Goal: Task Accomplishment & Management: Manage account settings

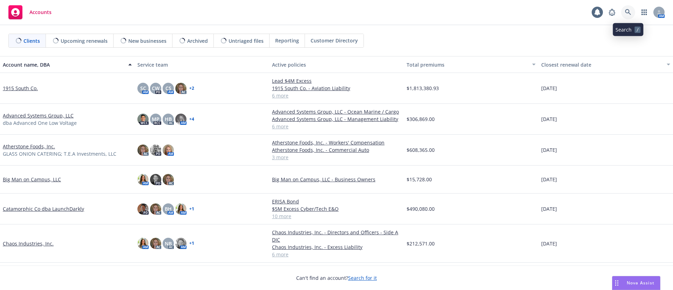
click at [627, 12] on icon at bounding box center [628, 12] width 6 height 6
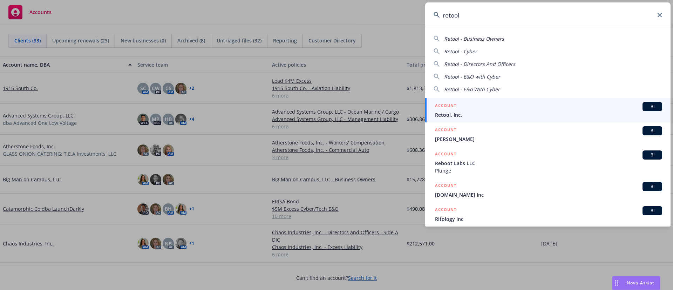
type input "retool"
click at [497, 111] on span "Retool, Inc." at bounding box center [548, 114] width 227 height 7
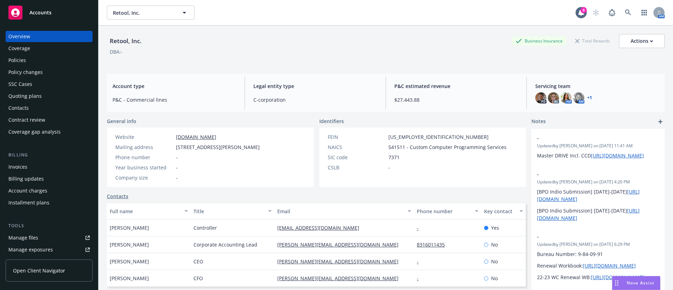
click at [34, 59] on div "Policies" at bounding box center [48, 60] width 81 height 11
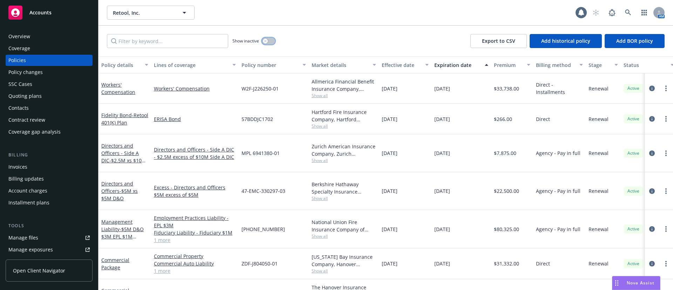
click at [265, 43] on div "button" at bounding box center [265, 41] width 5 height 5
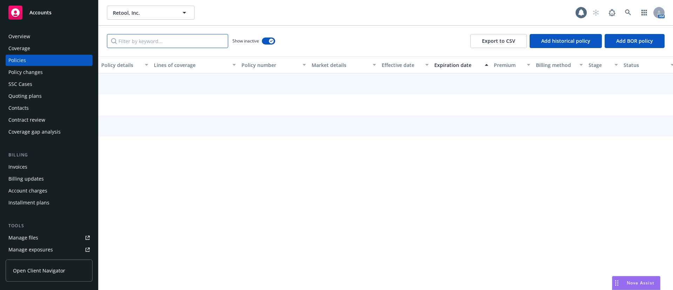
click at [132, 46] on input "Filter by keyword..." at bounding box center [167, 41] width 121 height 14
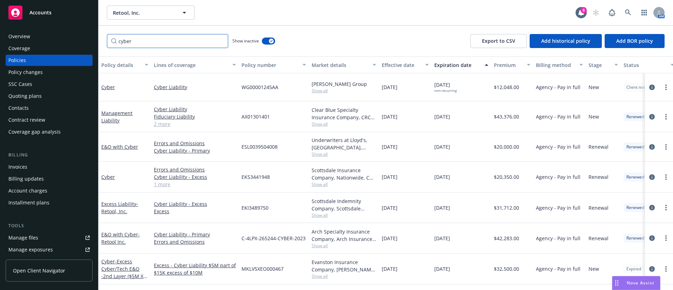
scroll to position [64, 0]
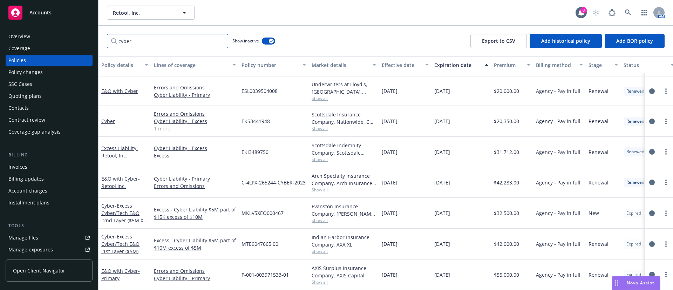
type input "cyber"
click at [320, 279] on span "Show all" at bounding box center [344, 282] width 64 height 6
click at [465, 259] on div "08/07/2025" at bounding box center [461, 274] width 60 height 30
click at [665, 274] on circle "more" at bounding box center [665, 274] width 1 height 1
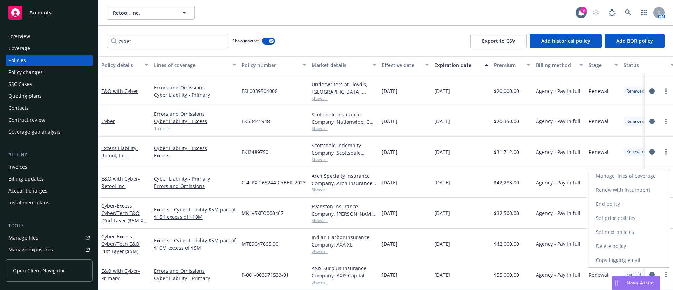
click at [633, 192] on link "Renew with incumbent" at bounding box center [628, 190] width 82 height 14
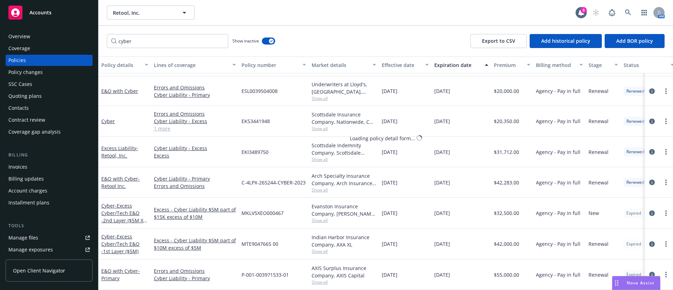
select select "12"
select select "CA"
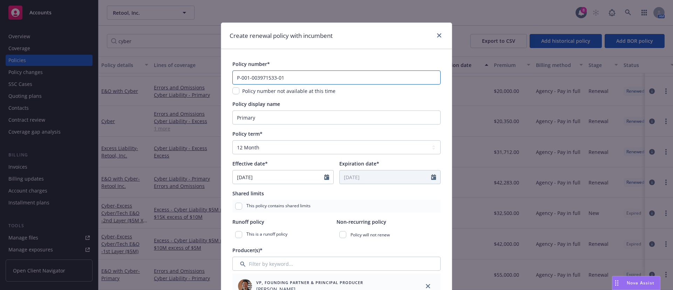
drag, startPoint x: 334, startPoint y: 77, endPoint x: 178, endPoint y: 80, distance: 156.0
click at [155, 82] on div "Create renewal policy with incumbent Policy number* P-001-003971533-01 Policy n…" at bounding box center [336, 145] width 673 height 290
paste input "2"
type input "P-001-003971533-02"
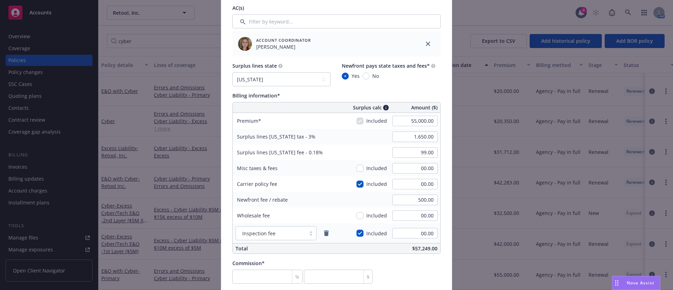
scroll to position [368, 0]
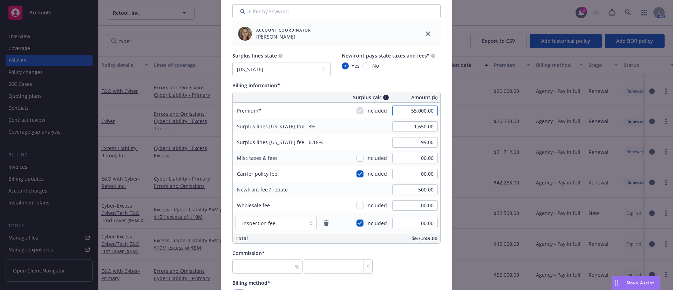
paste input "60,000."
type input "00.00"
click at [419, 70] on div "Surplus lines state No surplus lines state Alaska Alabama Arkansas Arizona Cali…" at bounding box center [336, 64] width 208 height 24
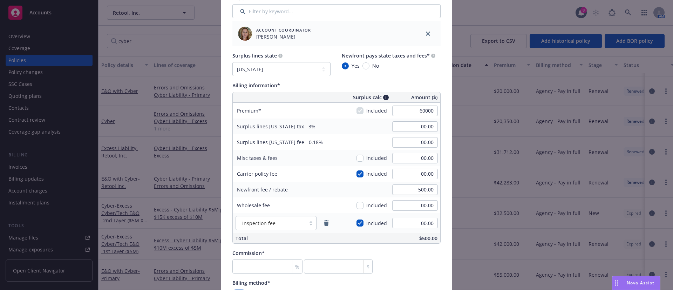
type input "60,000.00"
type input "1,800.00"
type input "108.00"
click at [417, 81] on div "Surplus lines state No surplus lines state Alaska Alabama Arkansas Arizona Cali…" at bounding box center [336, 148] width 208 height 192
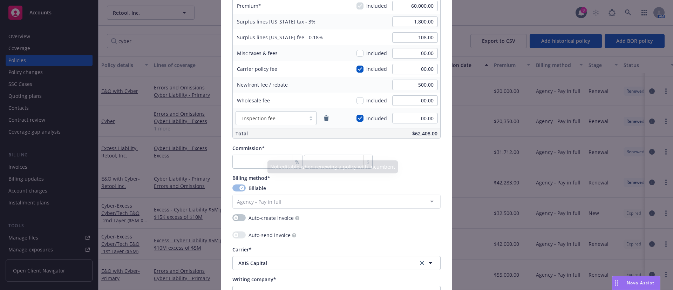
scroll to position [473, 0]
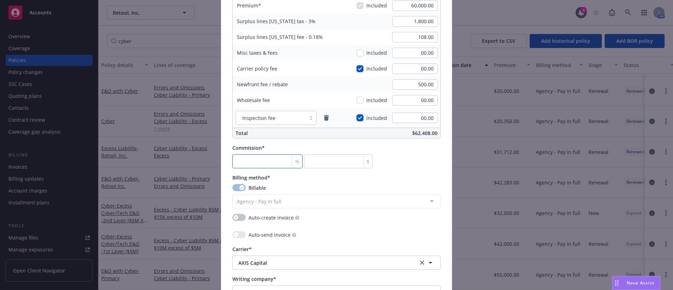
click at [261, 158] on input "number" at bounding box center [267, 161] width 70 height 14
type input "1"
type input "600"
type input "15"
type input "9000"
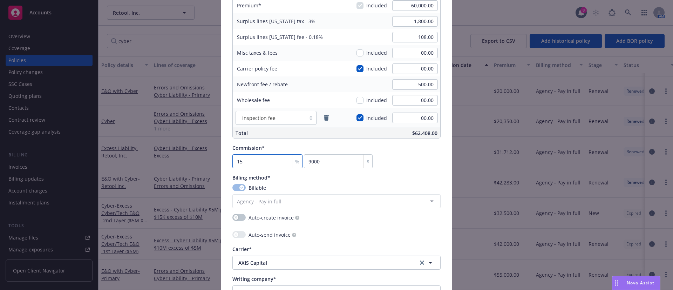
type input "15"
click at [423, 163] on div "Commission* 15 % 9000 $" at bounding box center [336, 156] width 208 height 24
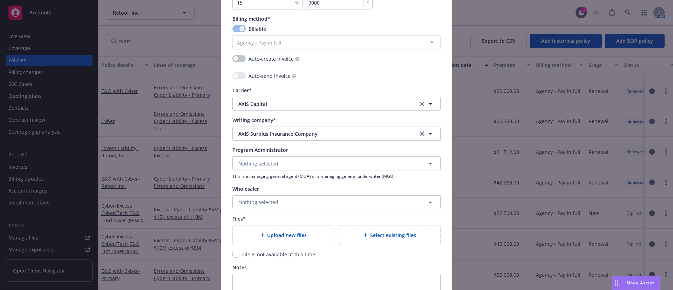
scroll to position [683, 0]
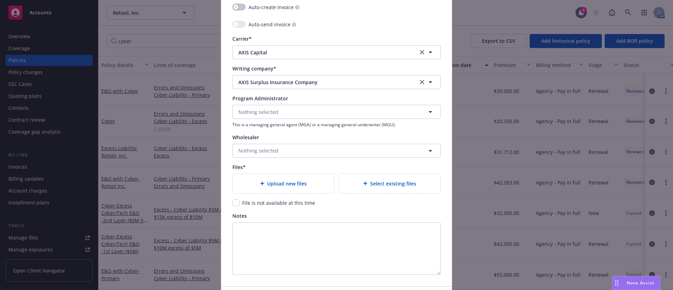
click at [310, 184] on div "Upload new files" at bounding box center [283, 183] width 90 height 8
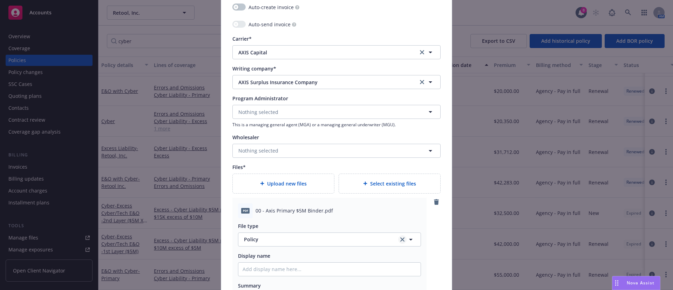
click at [398, 242] on link "clear selection" at bounding box center [402, 239] width 8 height 8
type textarea "x"
click at [396, 240] on button "Select an option" at bounding box center [329, 239] width 183 height 14
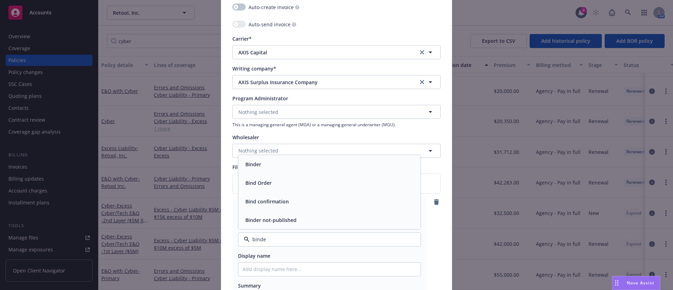
type input "binder"
click at [331, 207] on div "Binder" at bounding box center [329, 201] width 182 height 19
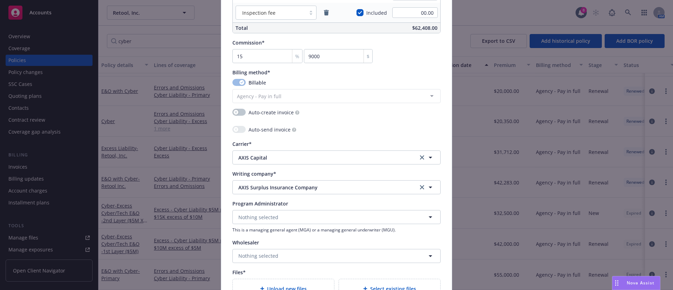
scroll to position [857, 0]
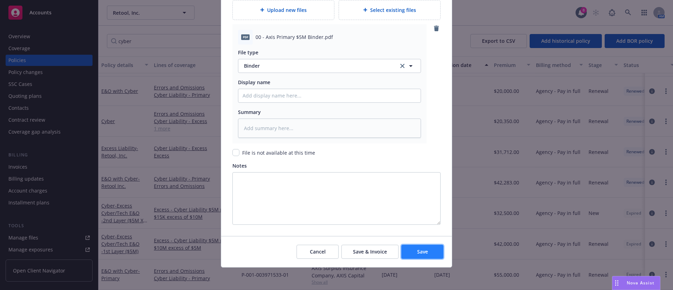
click at [423, 247] on button "Save" at bounding box center [422, 252] width 42 height 14
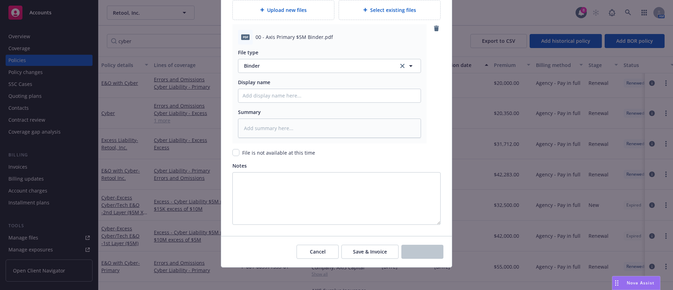
scroll to position [34, 0]
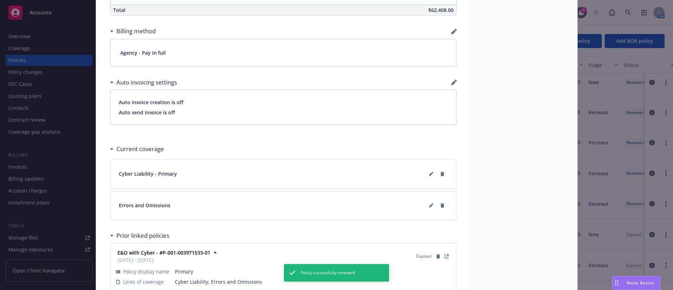
scroll to position [473, 0]
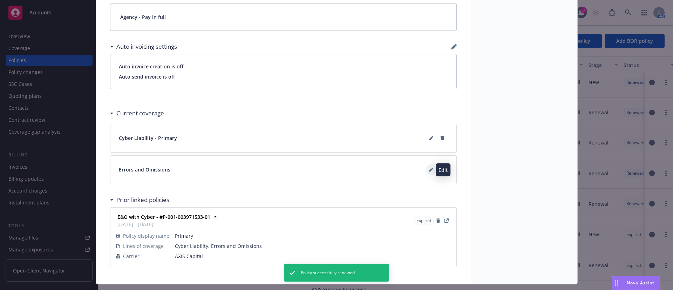
click at [429, 168] on icon at bounding box center [431, 170] width 4 height 4
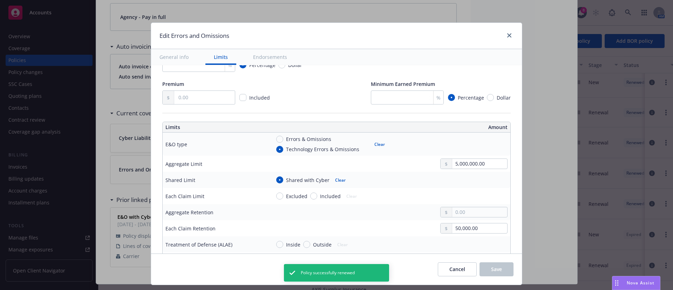
scroll to position [158, 0]
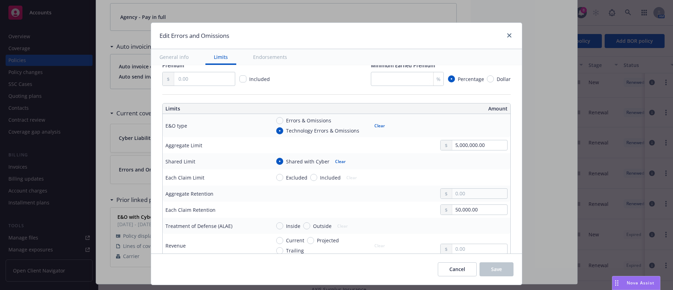
click at [513, 34] on div "Edit Errors and Omissions" at bounding box center [336, 36] width 371 height 26
click at [510, 39] on link "close" at bounding box center [509, 35] width 8 height 8
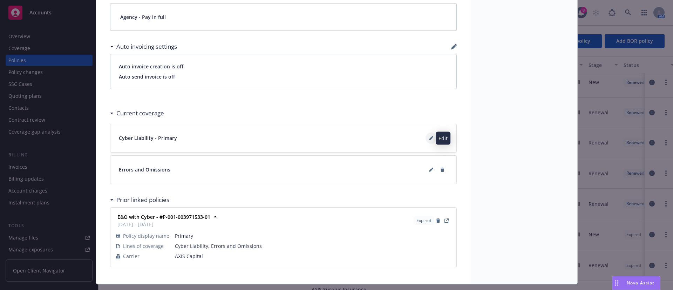
click at [425, 138] on button at bounding box center [430, 137] width 11 height 11
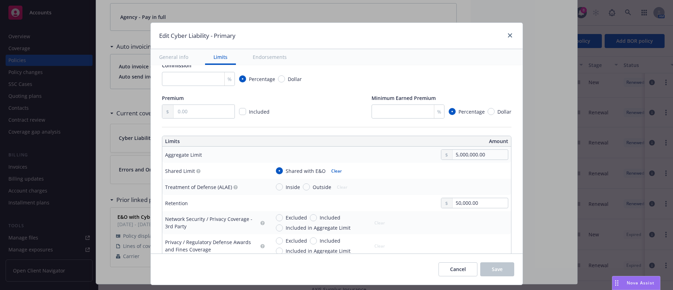
type textarea "x"
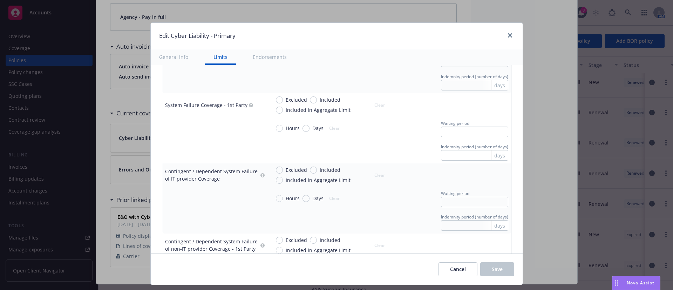
scroll to position [736, 0]
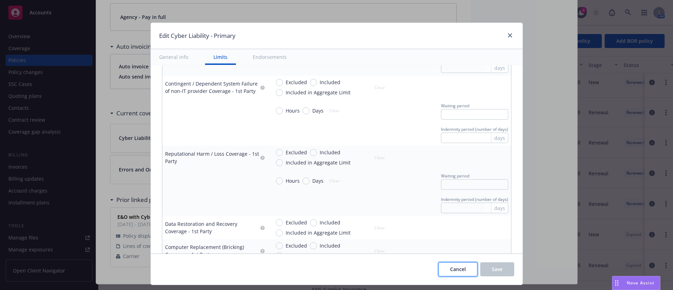
click at [460, 267] on span "Cancel" at bounding box center [458, 269] width 16 height 7
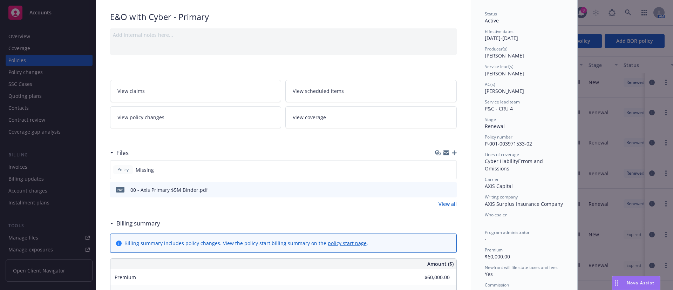
scroll to position [0, 0]
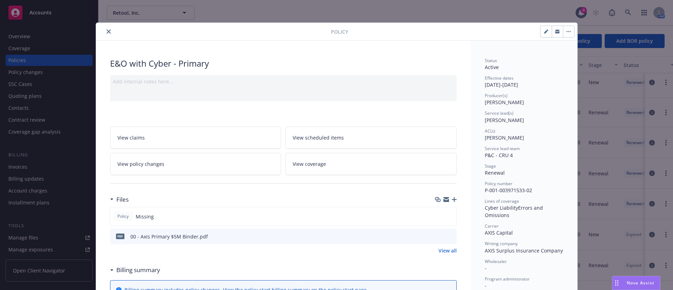
click at [105, 35] on button "close" at bounding box center [108, 31] width 8 height 8
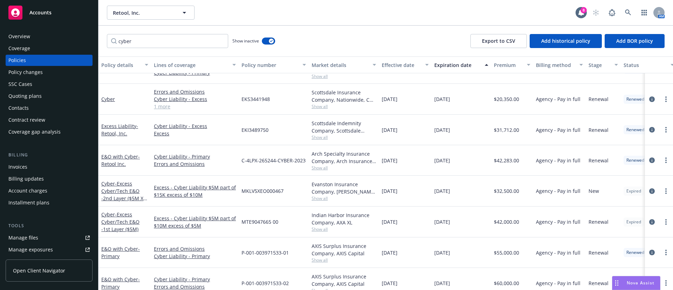
scroll to position [91, 0]
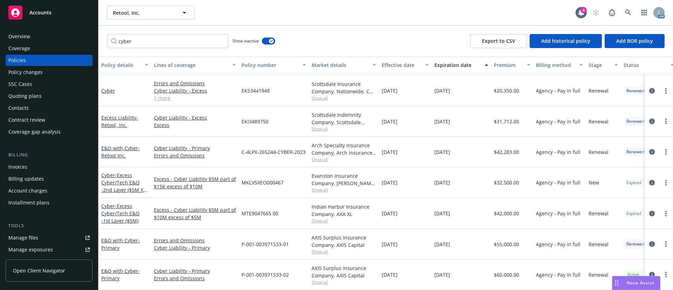
click at [319, 218] on span "Show all" at bounding box center [344, 221] width 64 height 6
click at [323, 234] on div "AXIS Surplus Insurance Company, AXIS Capital" at bounding box center [344, 241] width 64 height 15
click at [665, 211] on icon "more" at bounding box center [665, 214] width 1 height 6
click at [642, 131] on link "Renew with incumbent" at bounding box center [628, 129] width 82 height 14
select select "12"
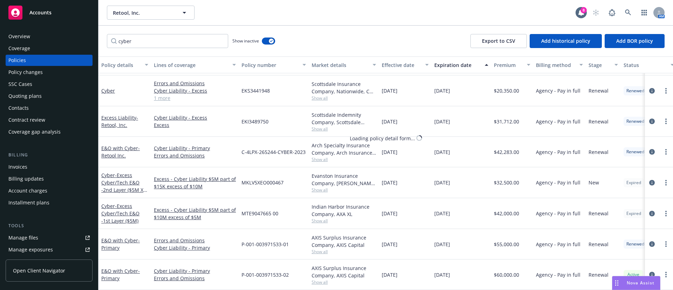
select select "CA"
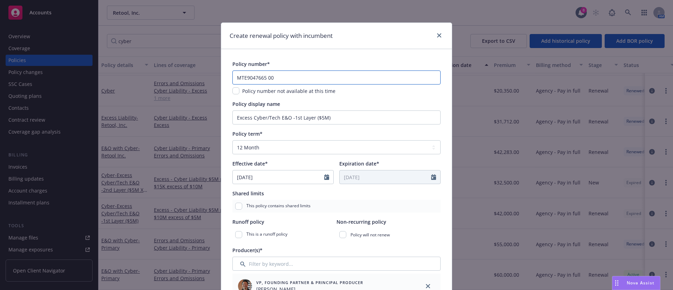
drag, startPoint x: 280, startPoint y: 79, endPoint x: 168, endPoint y: 73, distance: 111.9
click at [168, 73] on div "Create renewal policy with incumbent Policy number* MTE9047665 00 Policy number…" at bounding box center [336, 145] width 673 height 290
paste input "1"
type input "MTE9047665 01"
click at [370, 37] on div "Create renewal policy with incumbent" at bounding box center [336, 36] width 231 height 26
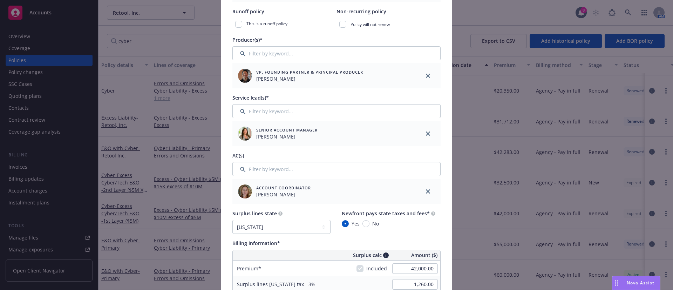
scroll to position [315, 0]
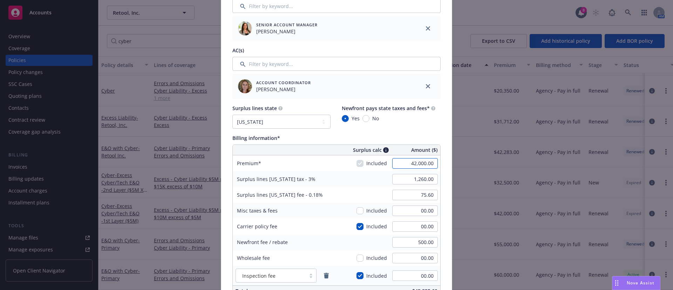
click at [408, 161] on input "42,000.00" at bounding box center [415, 163] width 46 height 11
drag, startPoint x: 408, startPoint y: 161, endPoint x: 422, endPoint y: 161, distance: 13.7
click at [422, 161] on input "42,000.00" at bounding box center [415, 163] width 46 height 11
drag, startPoint x: 431, startPoint y: 163, endPoint x: 397, endPoint y: 166, distance: 33.7
click at [397, 166] on input "42,000.00" at bounding box center [415, 163] width 46 height 11
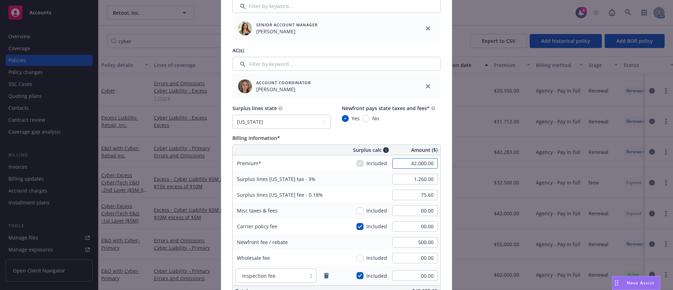
paste input "5,6"
type input "45,600.00"
type input "1,368.00"
type input "82.08"
click at [430, 126] on div "Surplus lines state No surplus lines state Alaska Alabama Arkansas Arizona Cali…" at bounding box center [336, 116] width 208 height 24
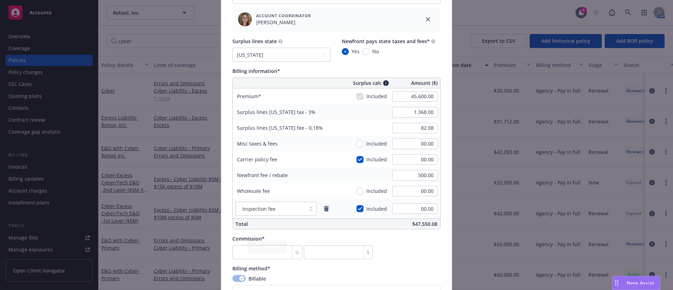
scroll to position [421, 0]
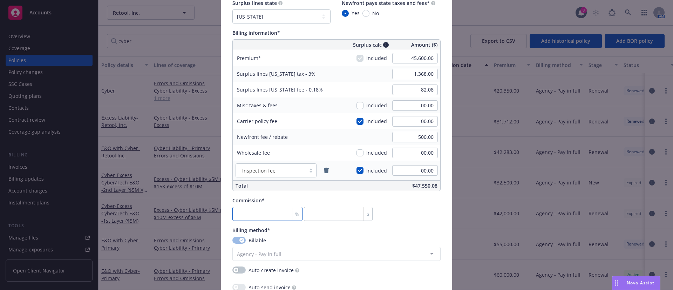
click at [269, 216] on input "number" at bounding box center [267, 214] width 70 height 14
type input "1"
type input "456"
type input "15"
type input "6840"
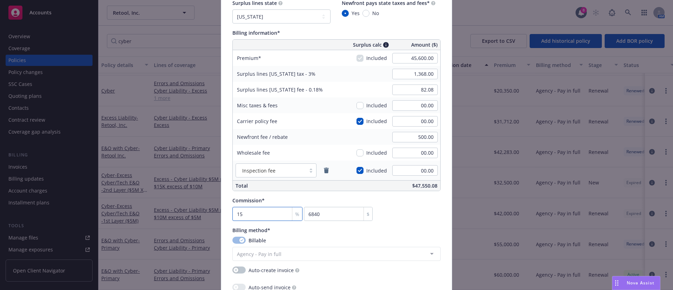
type input "15"
click at [421, 215] on div "Commission* 15 % 6840 $" at bounding box center [336, 209] width 208 height 24
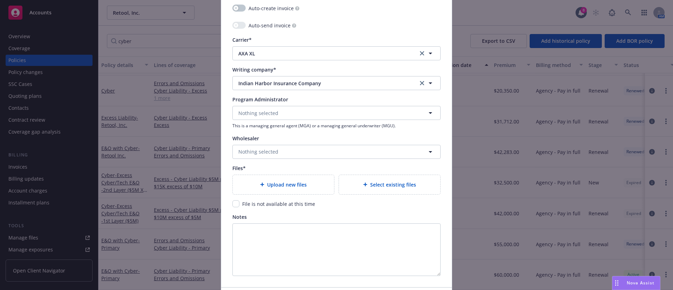
scroll to position [683, 0]
click at [301, 186] on span "Upload new files" at bounding box center [287, 183] width 40 height 7
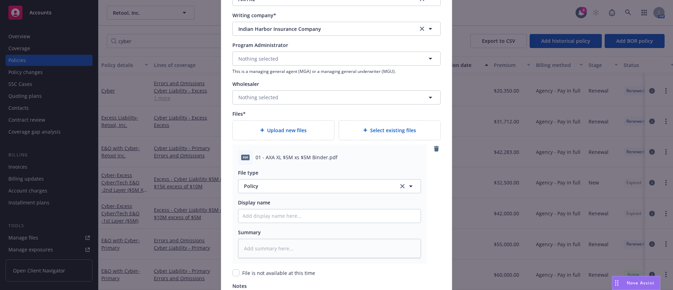
scroll to position [788, 0]
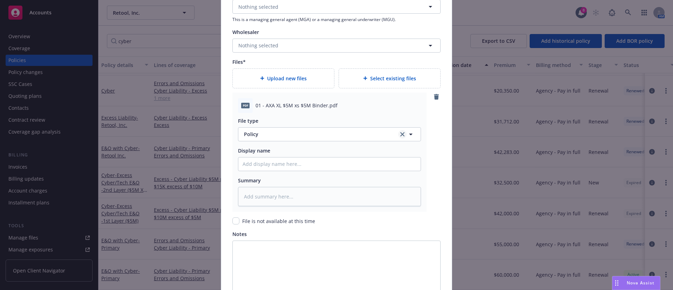
click at [400, 134] on icon "clear selection" at bounding box center [402, 134] width 4 height 4
type textarea "x"
click at [394, 133] on button "Select an option" at bounding box center [329, 134] width 183 height 14
type input "binde"
type textarea "x"
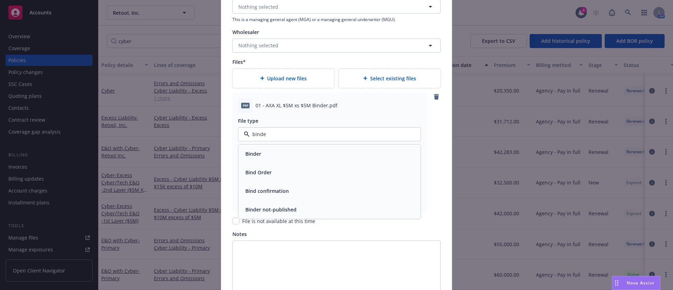
type input "binder"
click at [259, 150] on div "Binder" at bounding box center [329, 154] width 174 height 10
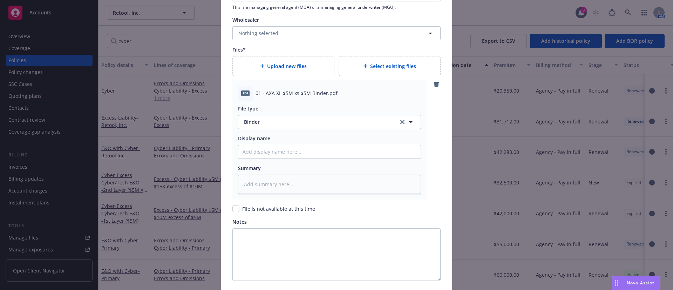
scroll to position [857, 0]
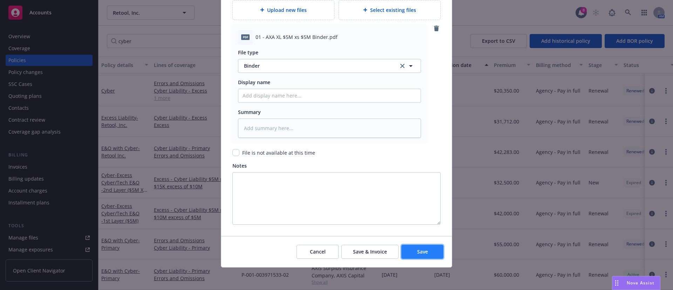
click at [424, 250] on button "Save" at bounding box center [422, 252] width 42 height 14
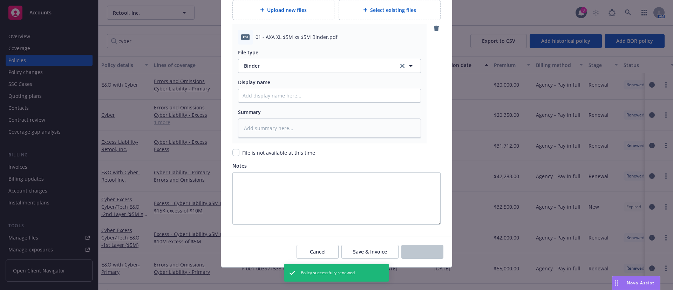
type textarea "x"
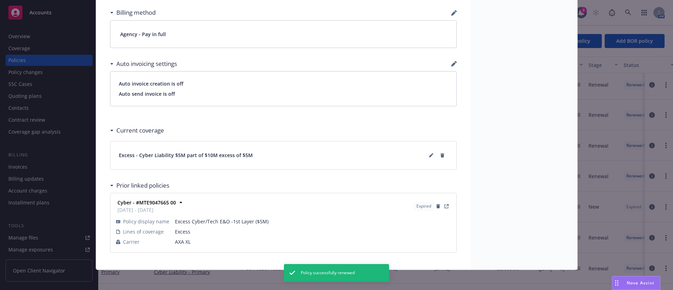
scroll to position [458, 0]
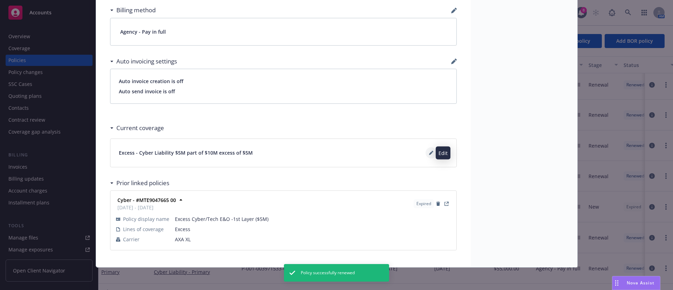
click at [429, 152] on icon at bounding box center [431, 153] width 4 height 4
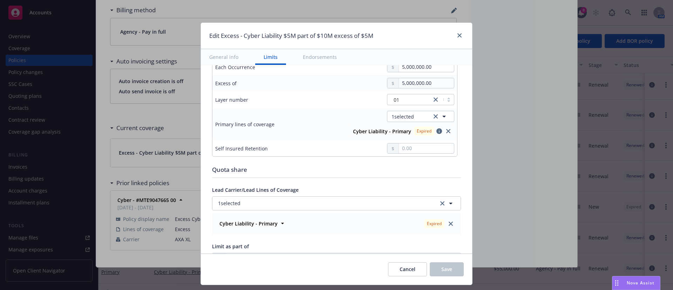
scroll to position [263, 0]
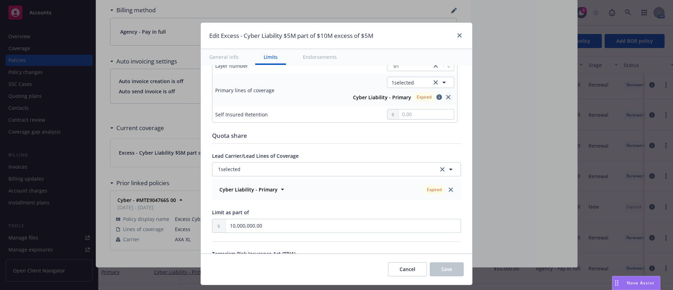
click at [444, 99] on link "close" at bounding box center [448, 97] width 8 height 8
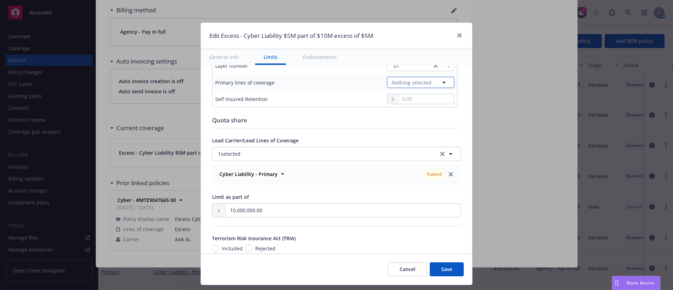
click at [427, 80] on button "Nothing selected" at bounding box center [420, 82] width 67 height 11
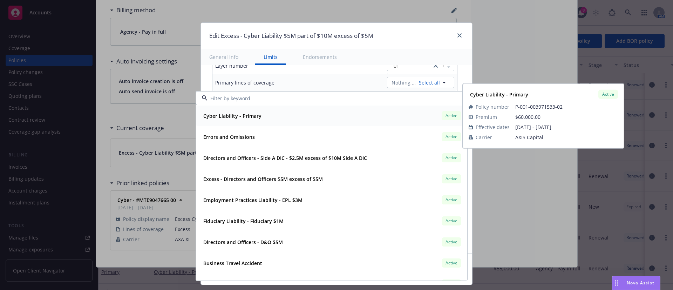
click at [272, 118] on div "Cyber Liability - Primary Active" at bounding box center [331, 116] width 262 height 12
type input "Cyber Liability $5M part of $10M excess of $5M"
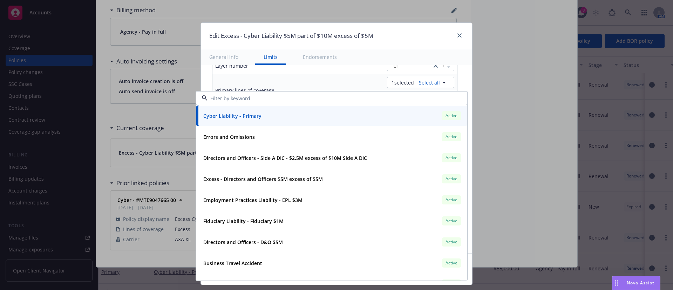
click at [333, 73] on td "01" at bounding box center [386, 65] width 139 height 17
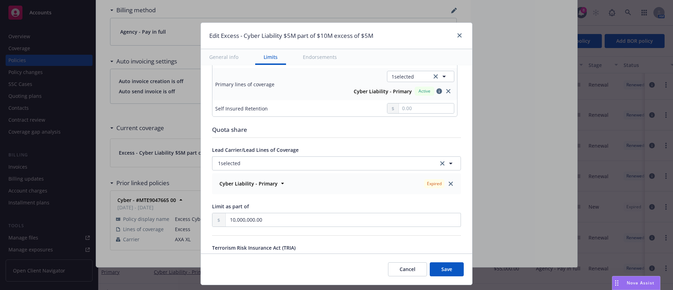
scroll to position [315, 0]
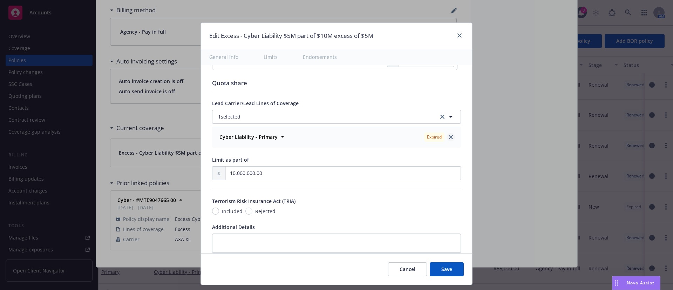
click at [449, 137] on icon "close" at bounding box center [451, 137] width 4 height 4
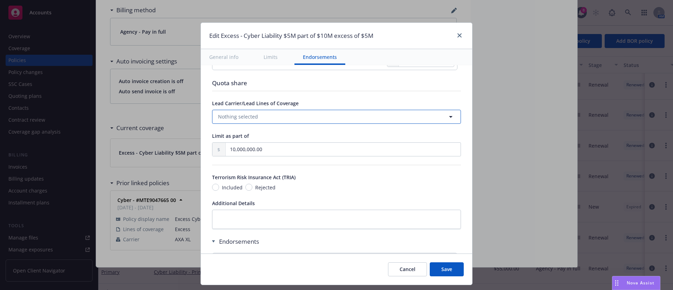
click at [446, 117] on icon "button" at bounding box center [450, 116] width 8 height 8
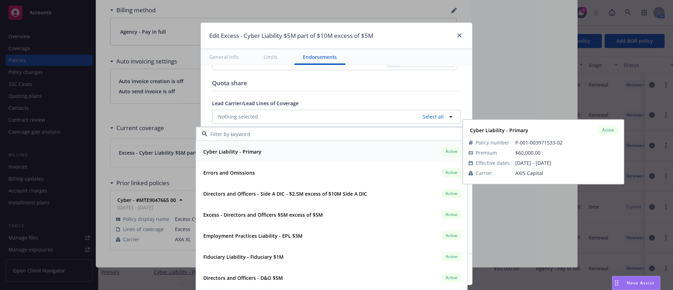
click at [255, 159] on div "Cyber Liability - Primary Active Policy number P-001-003971533-02 Premium $60,0…" at bounding box center [331, 151] width 271 height 20
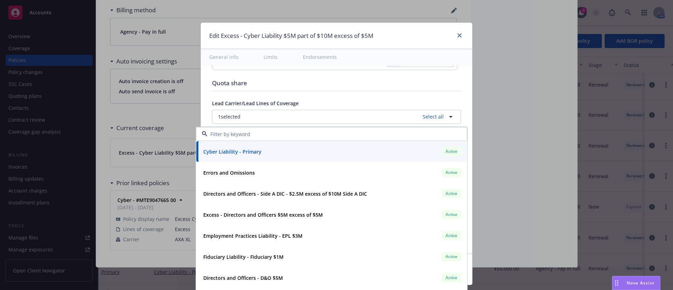
click at [424, 91] on hr at bounding box center [336, 91] width 249 height 0
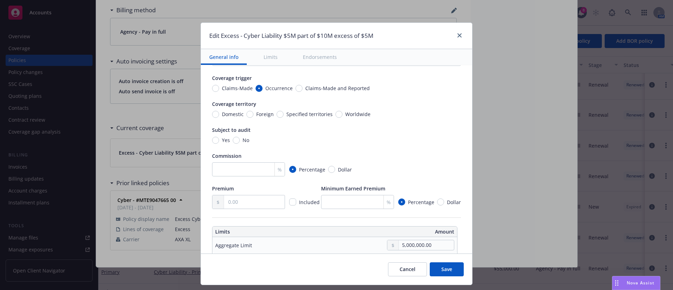
scroll to position [0, 0]
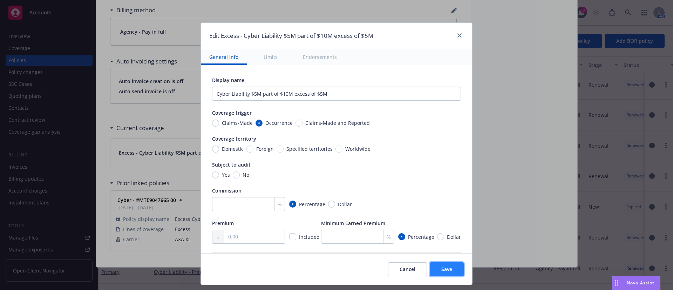
click at [439, 269] on button "Save" at bounding box center [447, 269] width 34 height 14
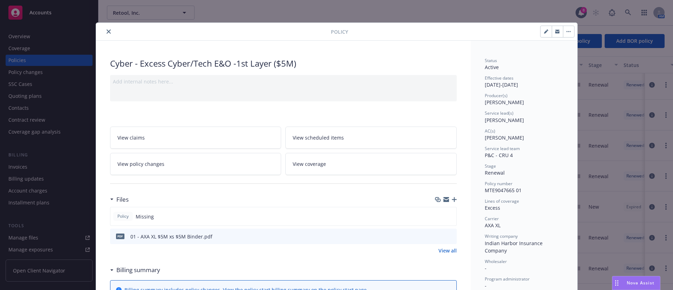
drag, startPoint x: 104, startPoint y: 32, endPoint x: 69, endPoint y: 17, distance: 37.7
click at [107, 32] on icon "close" at bounding box center [109, 31] width 4 height 4
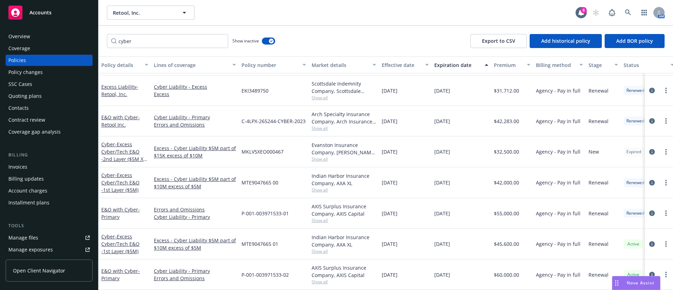
scroll to position [121, 0]
click at [320, 156] on span "Show all" at bounding box center [344, 159] width 64 height 6
click at [662, 148] on link "more" at bounding box center [666, 152] width 8 height 8
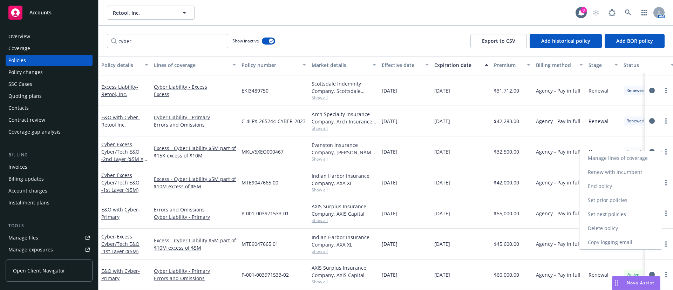
click at [608, 170] on link "Renew with incumbent" at bounding box center [620, 172] width 82 height 14
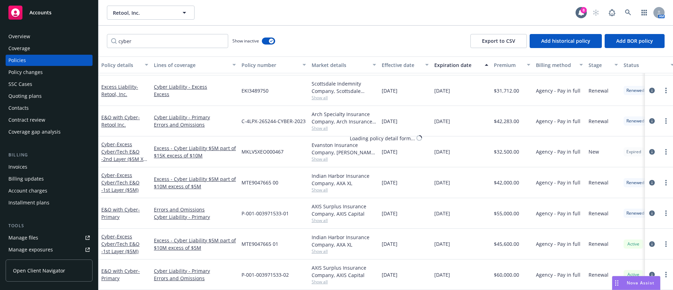
select select "12"
select select "CA"
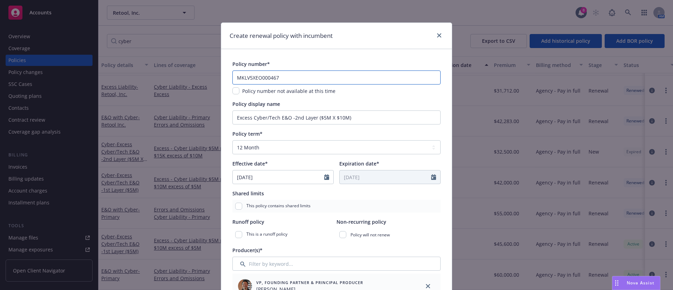
drag, startPoint x: 290, startPoint y: 79, endPoint x: 189, endPoint y: 86, distance: 101.8
click at [189, 85] on div "Create renewal policy with incumbent Policy number* MKLV5XEO000467 Policy numbe…" at bounding box center [336, 145] width 673 height 290
paste input "576"
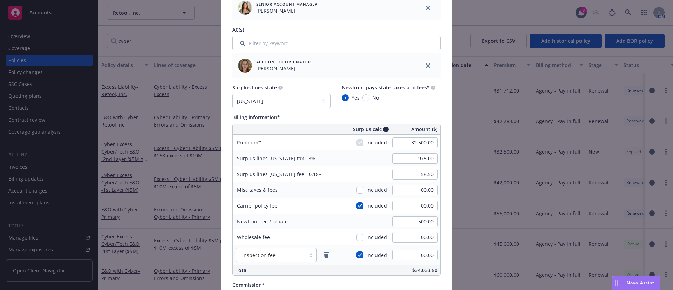
scroll to position [368, 0]
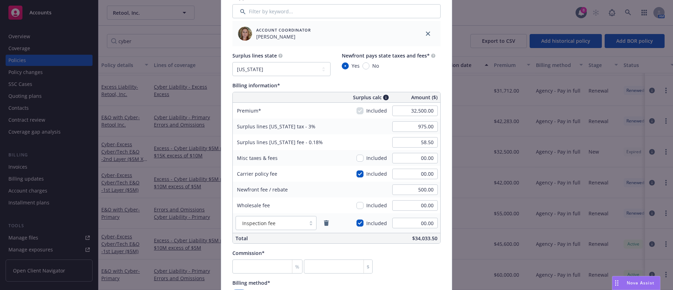
type input "MKLV5XEO000576"
paste input "5,385"
type input "35,385.00"
type input "1,061.55"
type input "63.69"
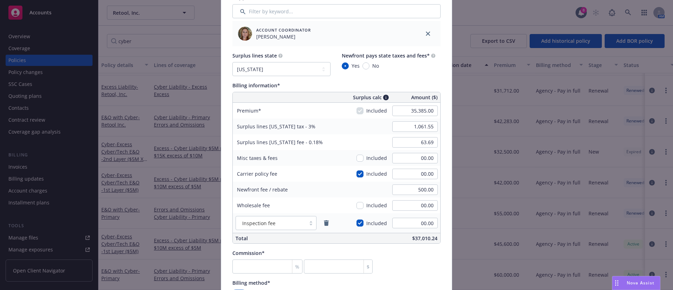
click at [430, 71] on div "Surplus lines state No surplus lines state Alaska Alabama Arkansas Arizona Cali…" at bounding box center [336, 64] width 208 height 24
click at [269, 266] on input "number" at bounding box center [267, 266] width 70 height 14
type input "2"
type input "707.7"
type input "22"
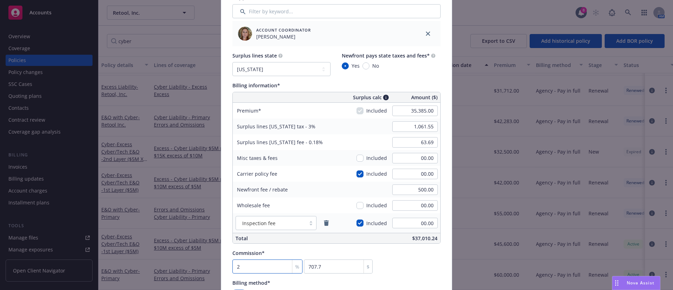
type input "7784.7"
type input "22"
click at [407, 259] on div "Commission* 22 % 7784.7 $" at bounding box center [336, 261] width 208 height 24
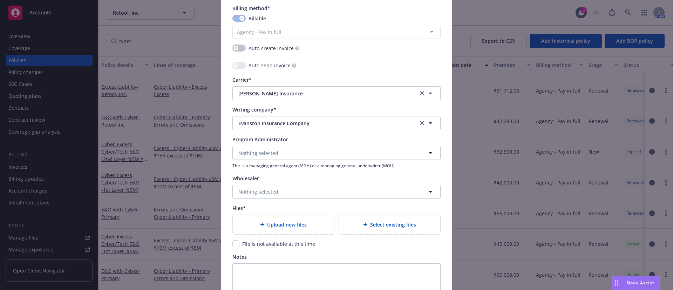
scroll to position [683, 0]
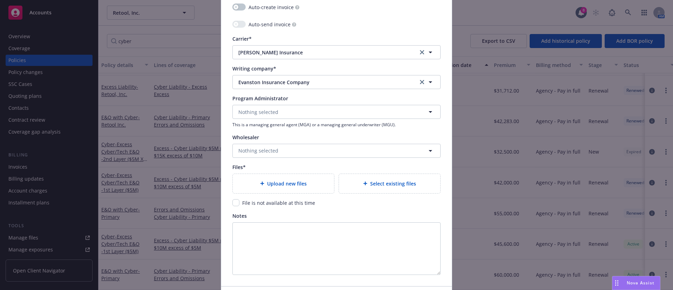
click at [280, 186] on span "Upload new files" at bounding box center [287, 183] width 40 height 7
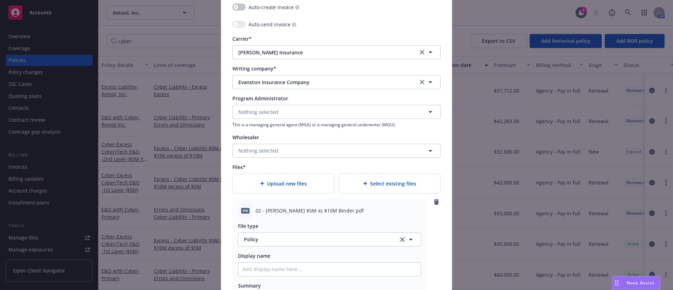
click at [400, 240] on icon "clear selection" at bounding box center [402, 239] width 4 height 4
type textarea "x"
click at [374, 234] on button "Select an option" at bounding box center [329, 239] width 183 height 14
type input "binder"
click at [266, 205] on div "Binder" at bounding box center [329, 201] width 174 height 10
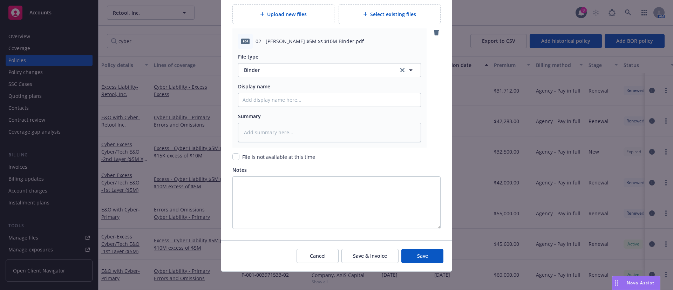
scroll to position [857, 0]
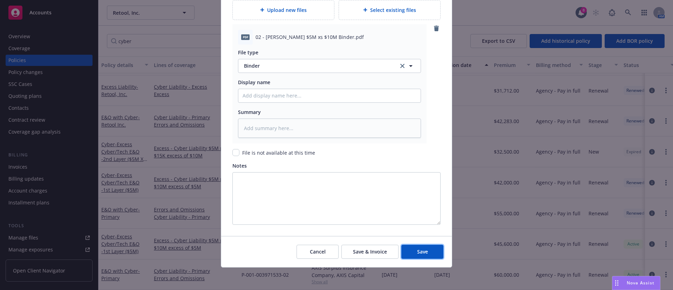
drag, startPoint x: 410, startPoint y: 253, endPoint x: 27, endPoint y: 172, distance: 391.2
click at [410, 253] on button "Save" at bounding box center [422, 252] width 42 height 14
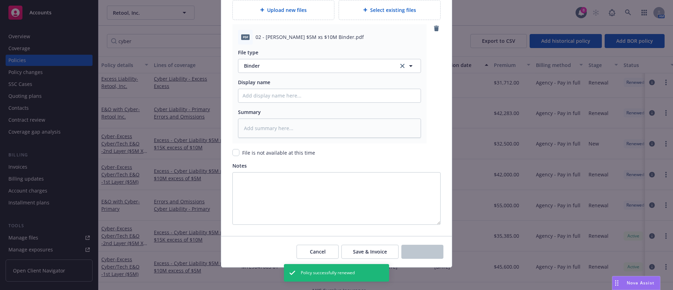
scroll to position [90, 0]
type textarea "x"
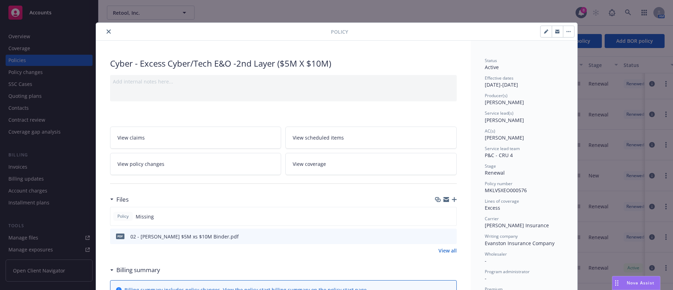
click at [107, 31] on icon "close" at bounding box center [109, 31] width 4 height 4
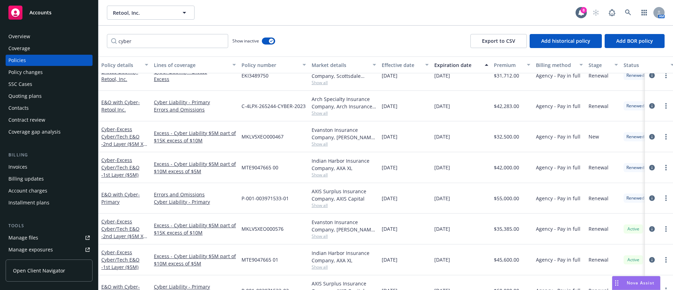
scroll to position [149, 0]
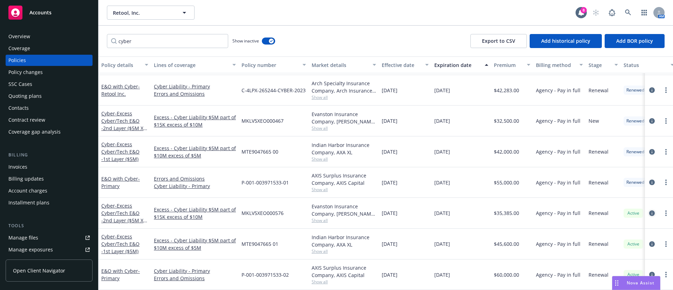
click at [649, 210] on icon "circleInformation" at bounding box center [652, 213] width 6 height 6
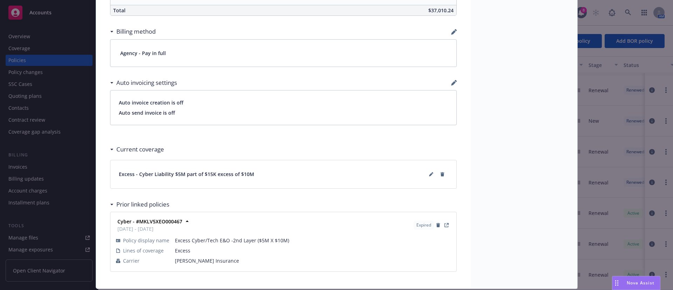
scroll to position [442, 0]
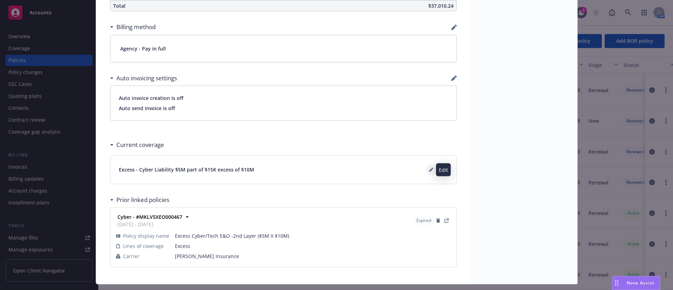
click at [429, 169] on icon at bounding box center [431, 170] width 4 height 4
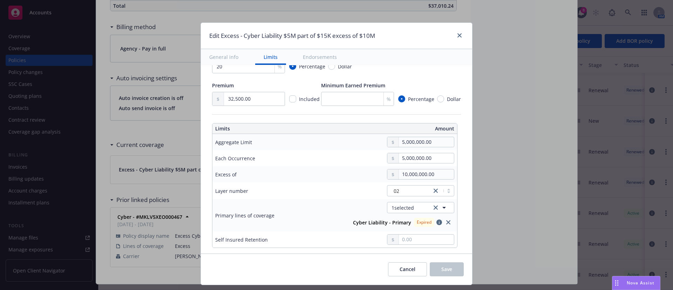
scroll to position [158, 0]
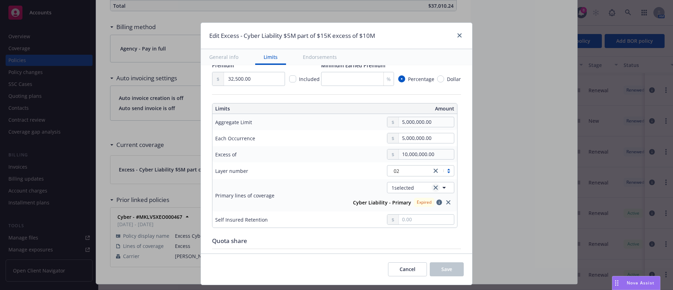
click at [433, 186] on icon "clear selection" at bounding box center [435, 187] width 4 height 4
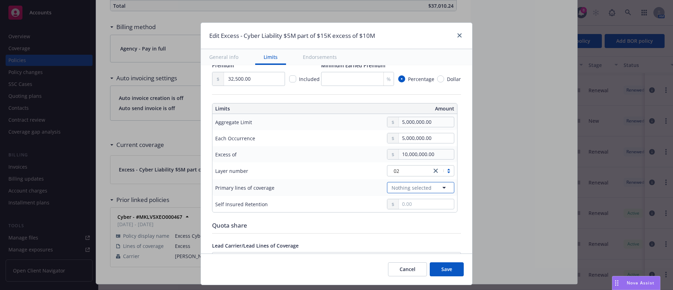
click at [431, 189] on button "Nothing selected" at bounding box center [420, 187] width 67 height 11
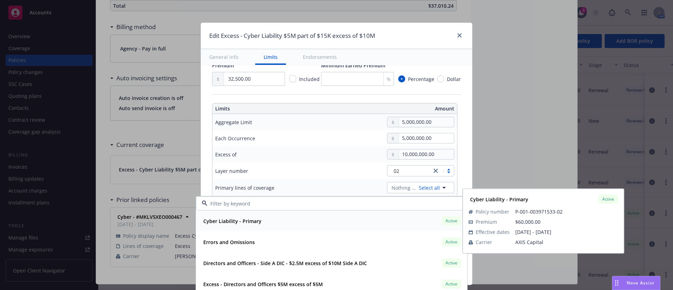
click at [290, 220] on div "Cyber Liability - Primary Active" at bounding box center [331, 221] width 262 height 12
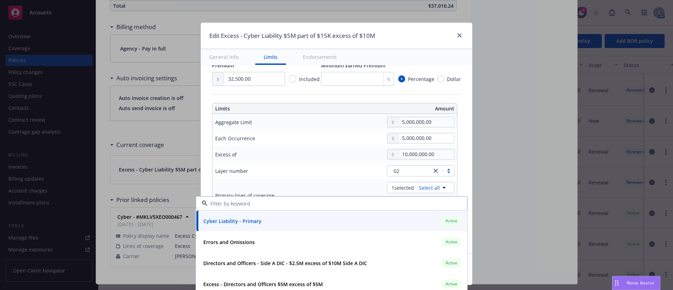
click at [341, 139] on div "5,000,000.00" at bounding box center [387, 138] width 134 height 11
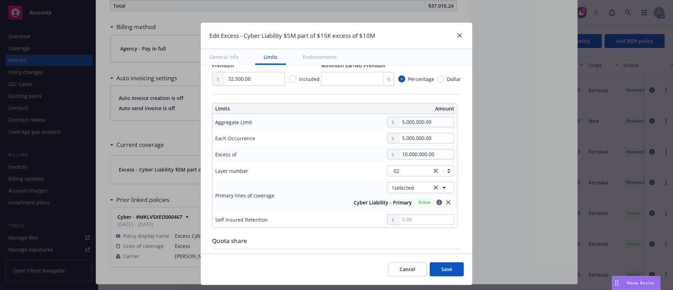
scroll to position [315, 0]
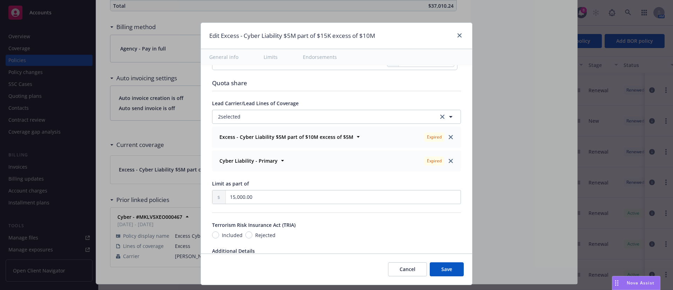
click at [446, 135] on div at bounding box center [450, 137] width 8 height 8
click at [449, 138] on icon "close" at bounding box center [451, 137] width 4 height 4
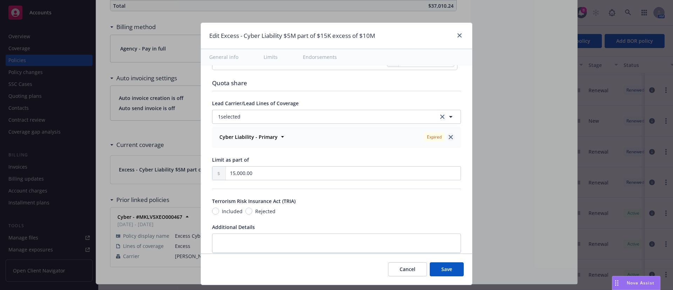
click at [449, 138] on icon "close" at bounding box center [451, 137] width 4 height 4
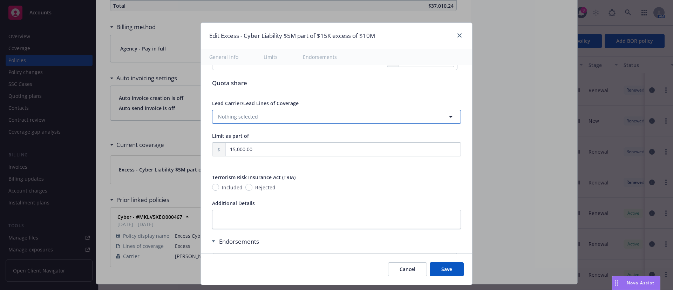
click at [434, 116] on button "Nothing selected" at bounding box center [336, 117] width 249 height 14
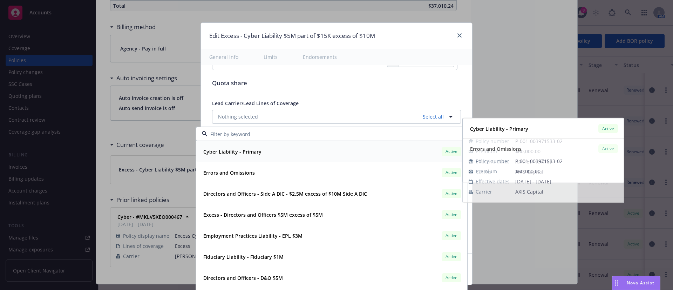
click at [248, 153] on strong "Cyber Liability - Primary" at bounding box center [232, 151] width 58 height 7
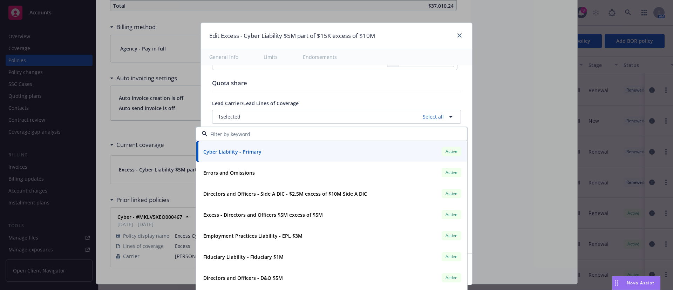
click at [369, 90] on div "Quota share" at bounding box center [336, 84] width 249 height 12
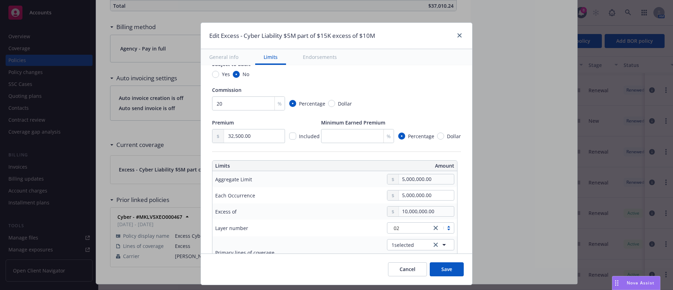
scroll to position [0, 0]
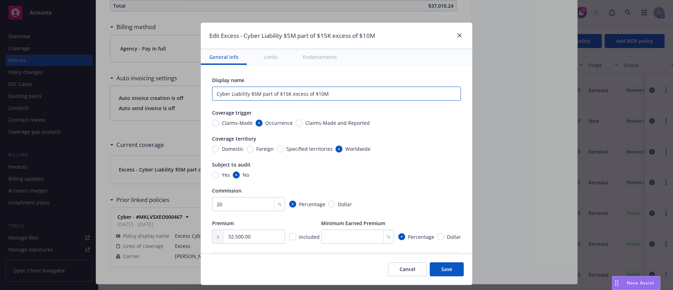
click at [282, 92] on input "Cyber Liability $5M part of $15K excess of $10M" at bounding box center [336, 94] width 249 height 14
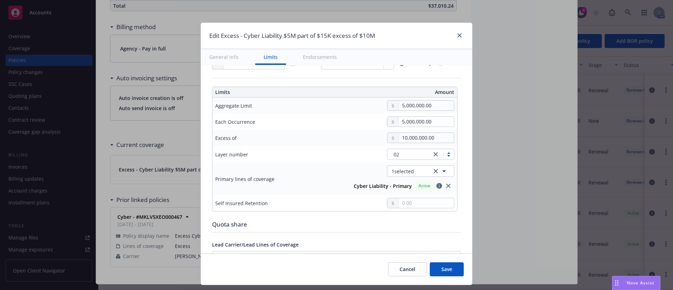
scroll to position [158, 0]
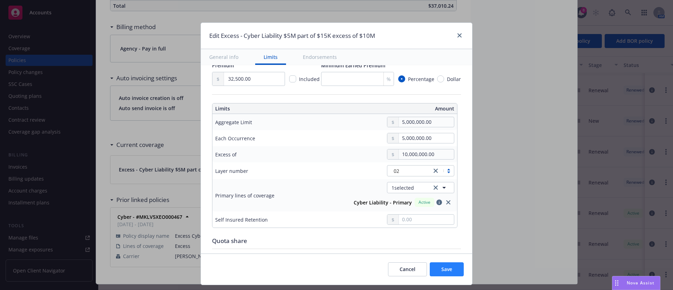
type input "Cyber Liability $5M part of $15M excess of $10M"
click at [443, 264] on button "Save" at bounding box center [447, 269] width 34 height 14
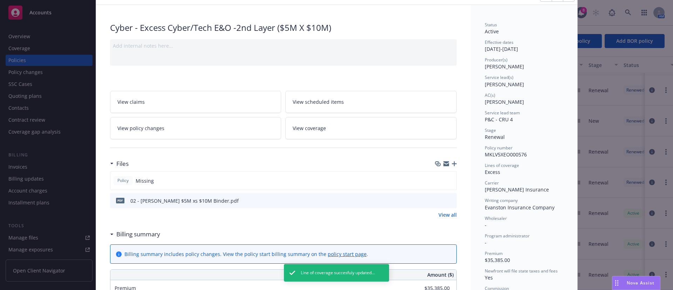
scroll to position [0, 0]
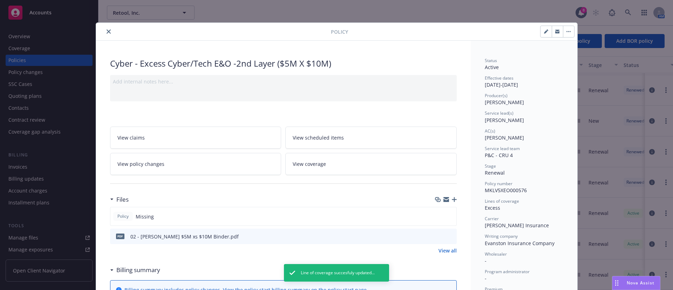
click at [104, 28] on button "close" at bounding box center [108, 31] width 8 height 8
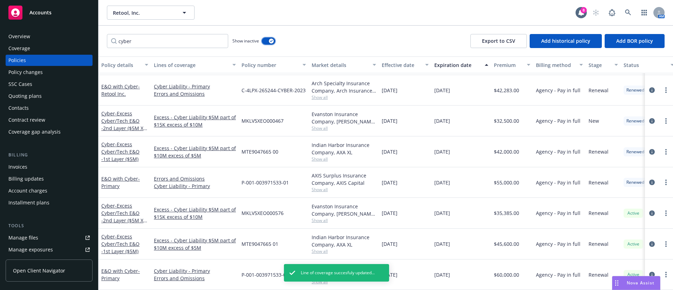
click at [271, 40] on div "button" at bounding box center [271, 41] width 5 height 5
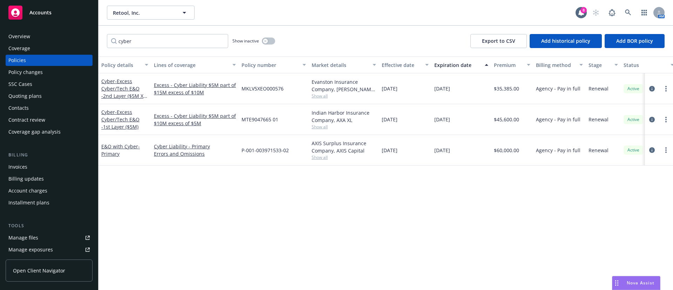
click at [10, 99] on div "Quoting plans" at bounding box center [24, 95] width 33 height 11
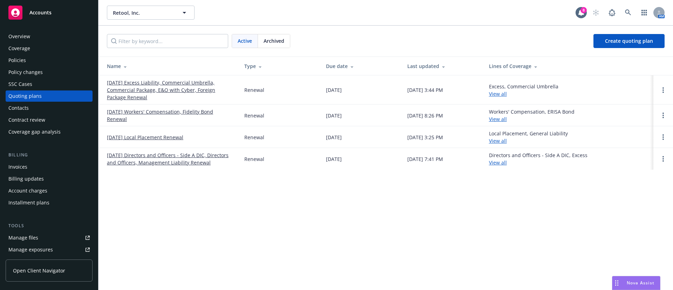
click at [137, 88] on link "08/07/25 Excess Liability, Commercial Umbrella, Commercial Package, E&O with Cy…" at bounding box center [170, 90] width 126 height 22
